Goal: Task Accomplishment & Management: Use online tool/utility

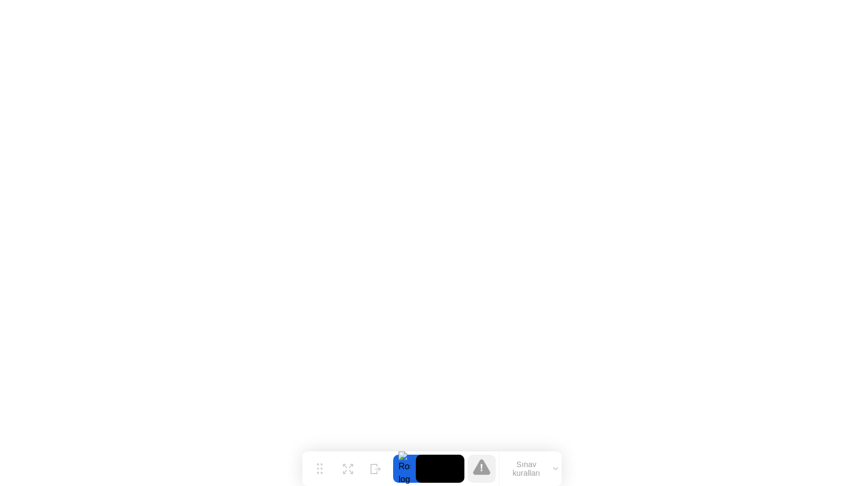
click at [305, 478] on div "Taşı Genişlet Gizle Sınav kuralları" at bounding box center [432, 469] width 259 height 35
click div "End Proctoring Session"
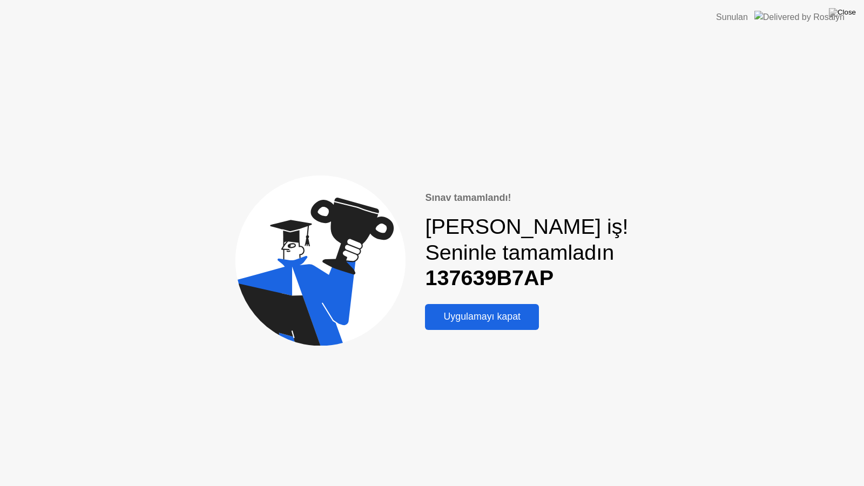
click at [479, 323] on div "Uygulamayı kapat" at bounding box center [482, 316] width 108 height 11
